Goal: Transaction & Acquisition: Purchase product/service

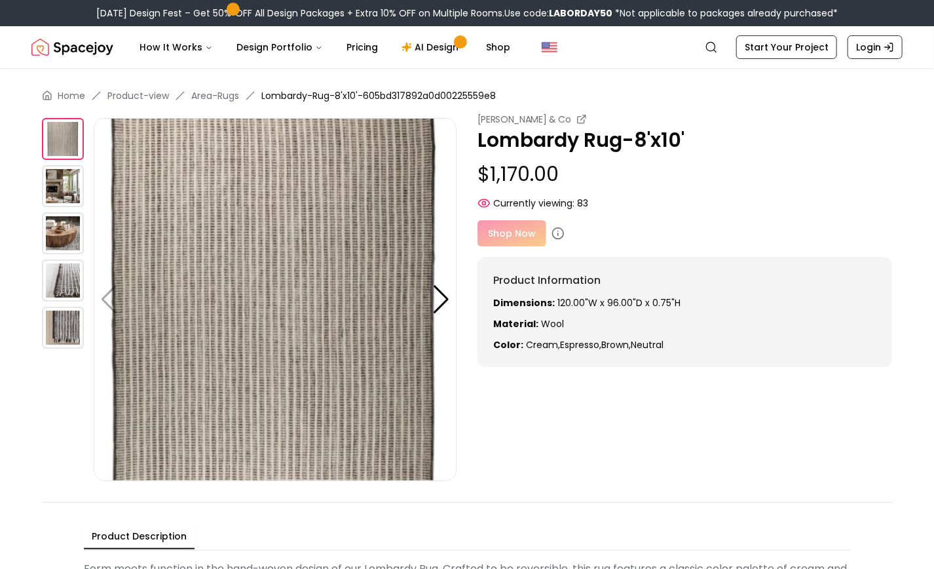
click at [63, 328] on img at bounding box center [63, 328] width 42 height 42
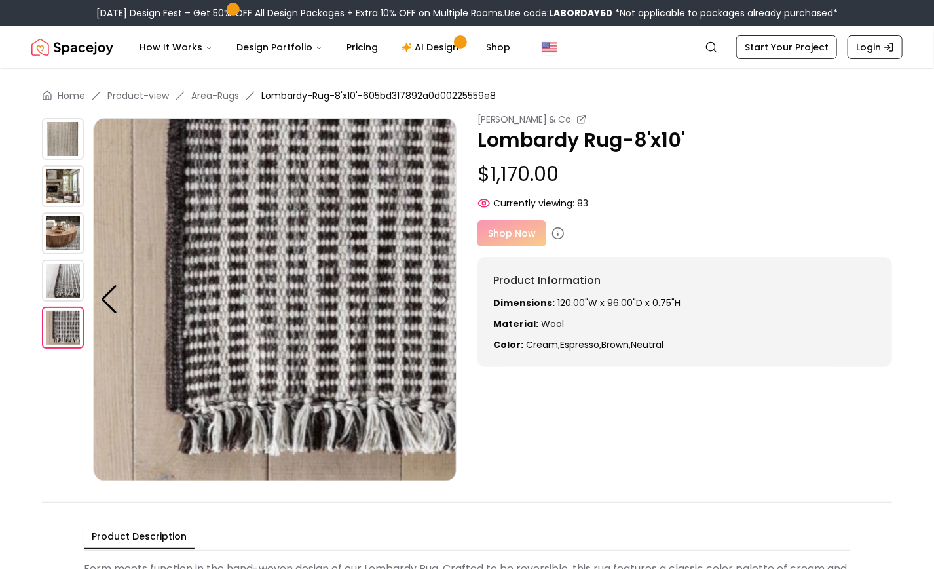
click at [58, 279] on img at bounding box center [63, 280] width 42 height 42
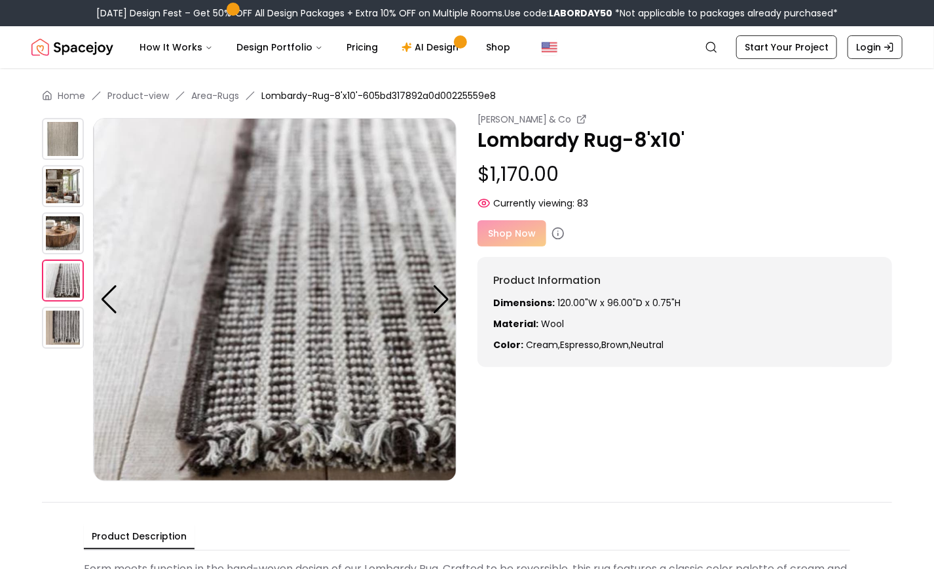
click at [64, 238] on img at bounding box center [63, 233] width 42 height 42
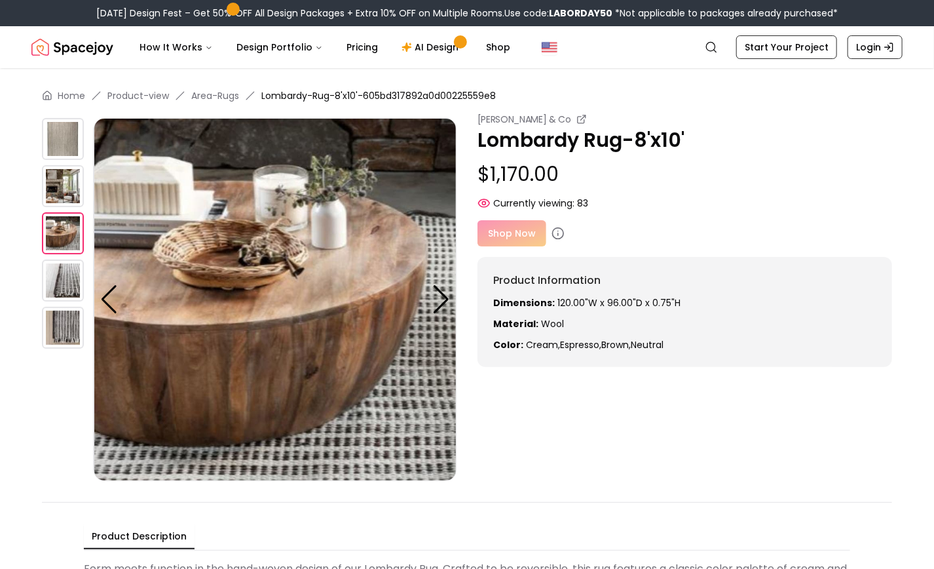
click at [63, 193] on img at bounding box center [63, 186] width 42 height 42
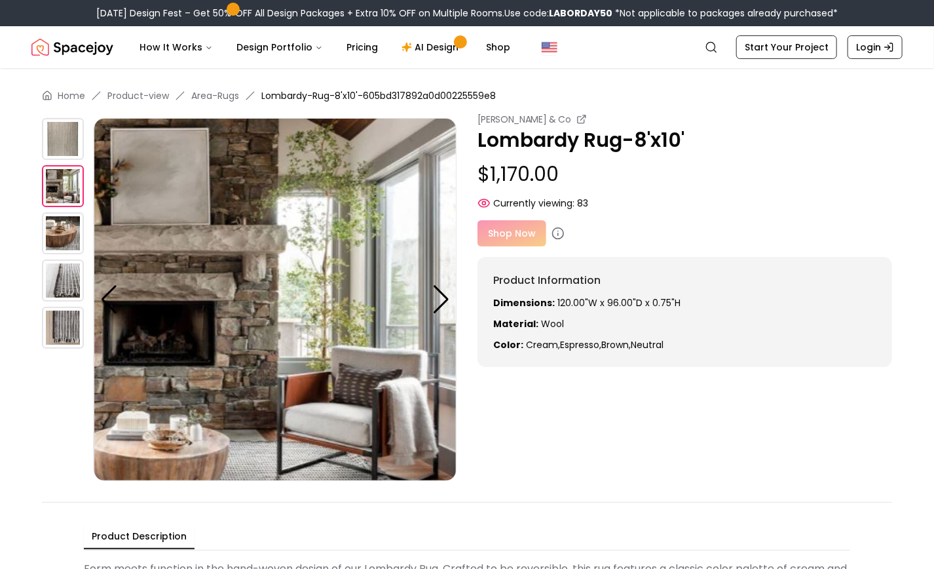
click at [68, 152] on img at bounding box center [63, 139] width 42 height 42
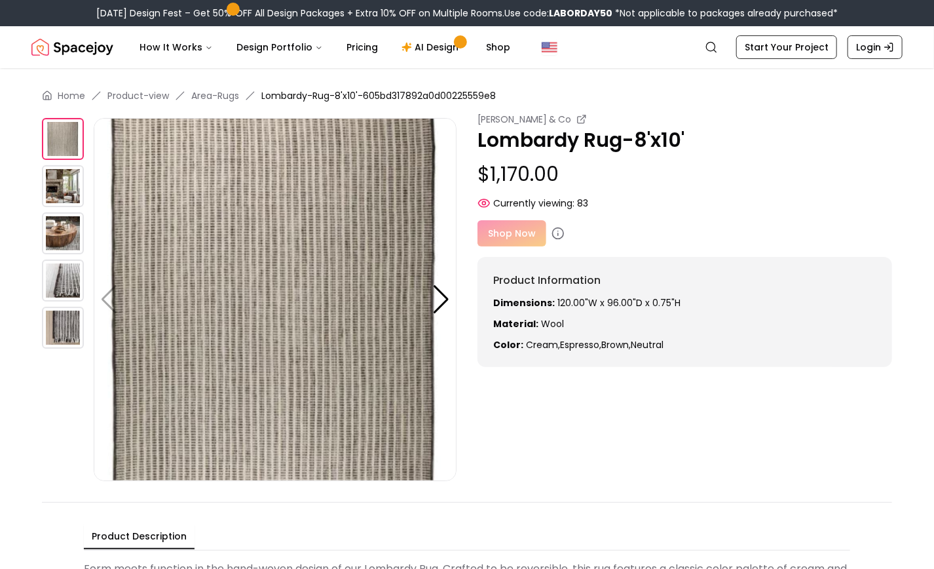
click at [58, 179] on img at bounding box center [63, 186] width 42 height 42
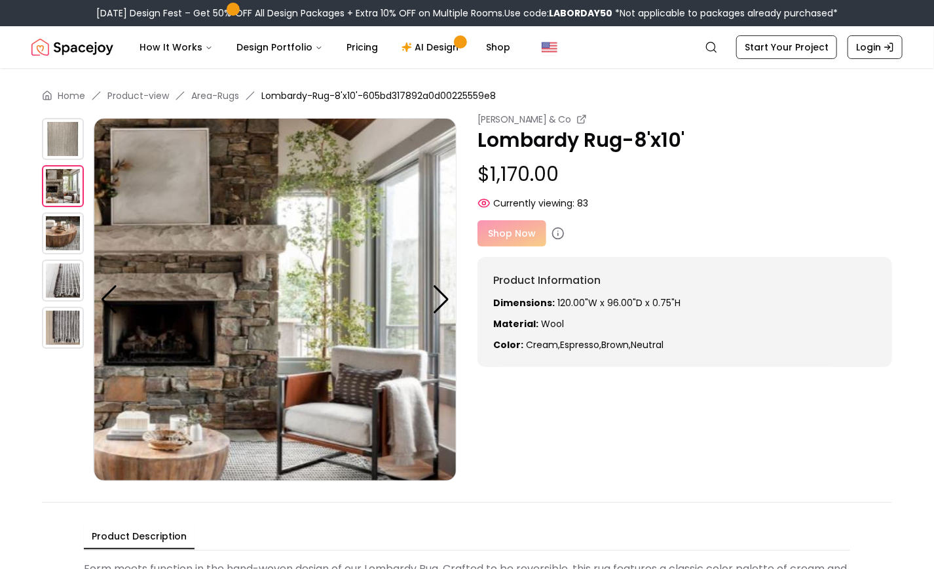
click at [437, 303] on div at bounding box center [441, 299] width 18 height 29
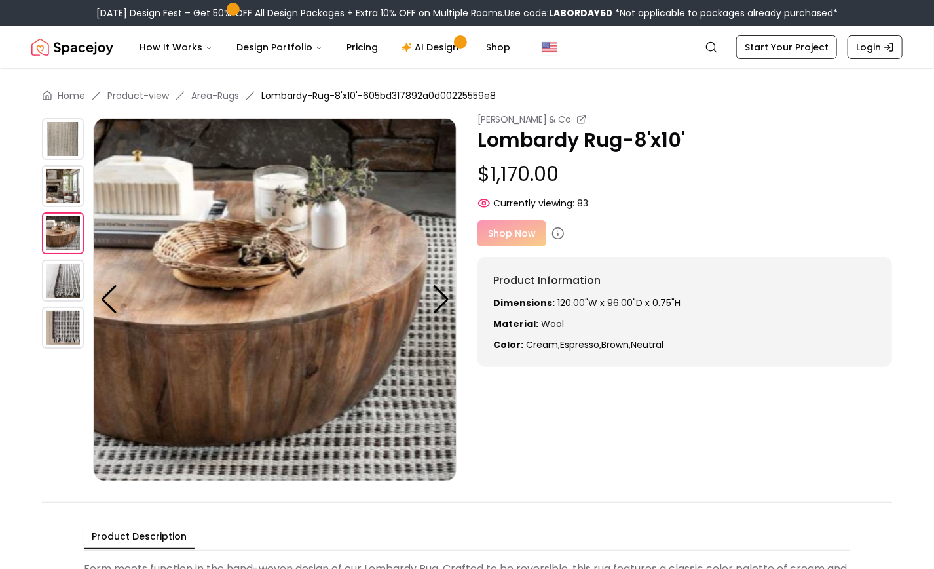
click at [510, 136] on p "Lombardy Rug-8'x10'" at bounding box center [685, 140] width 415 height 24
click at [502, 236] on div "Shop Now" at bounding box center [685, 233] width 415 height 26
